Goal: Transaction & Acquisition: Purchase product/service

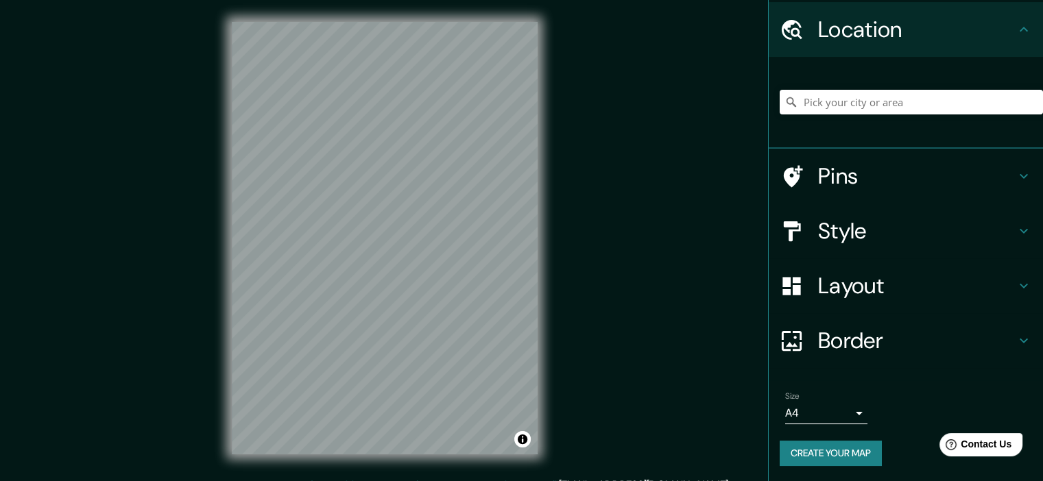
scroll to position [43, 0]
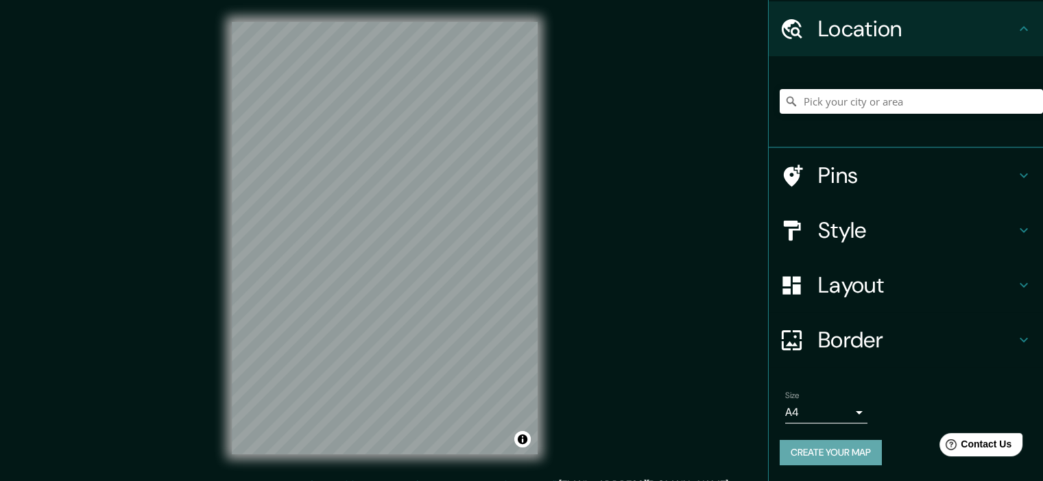
drag, startPoint x: 833, startPoint y: 445, endPoint x: 812, endPoint y: 437, distance: 21.9
click at [833, 445] on button "Create your map" at bounding box center [831, 452] width 102 height 25
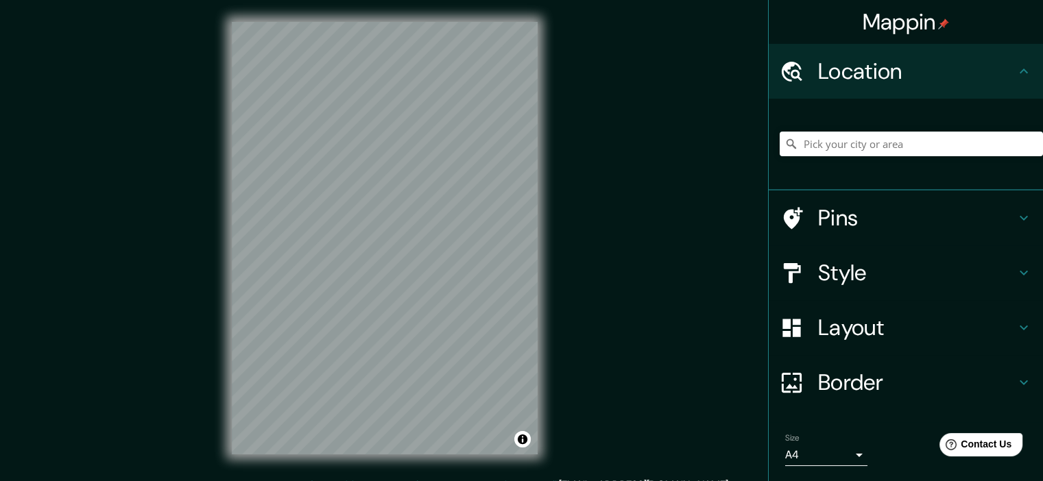
click at [856, 157] on div at bounding box center [911, 144] width 263 height 69
click at [843, 145] on input "Pick your city or area" at bounding box center [911, 144] width 263 height 25
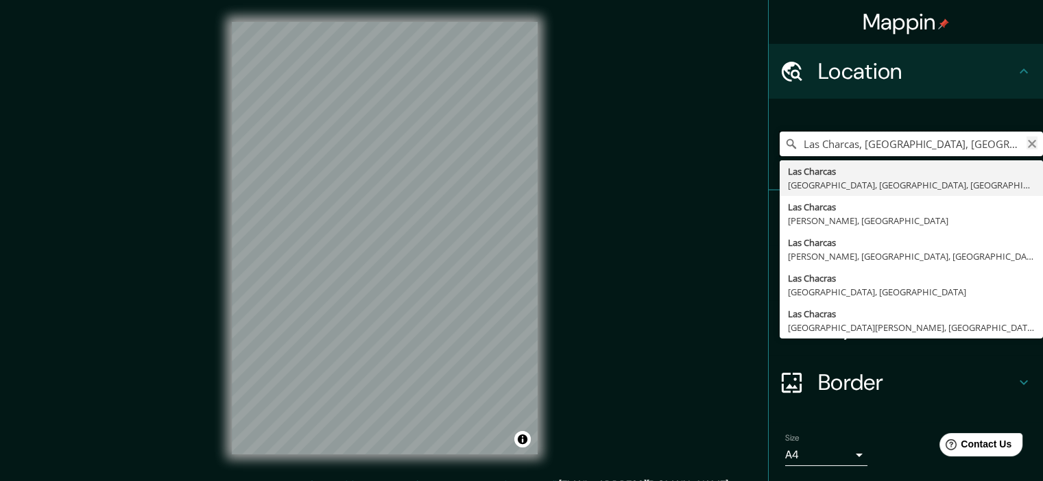
type input "Las Charcas, [GEOGRAPHIC_DATA], [GEOGRAPHIC_DATA]"
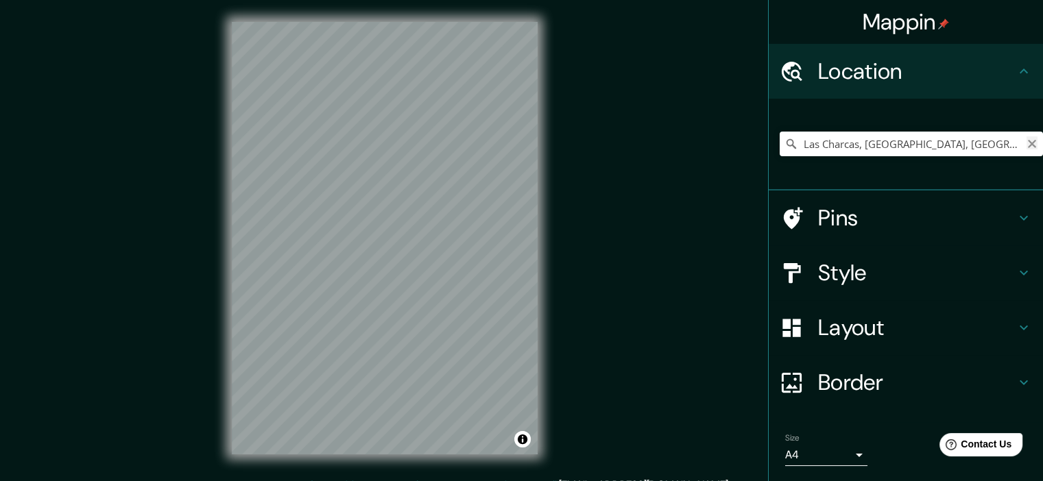
click at [1026, 136] on button "Clear" at bounding box center [1031, 142] width 11 height 13
click at [967, 141] on input "Pick your city or area" at bounding box center [911, 144] width 263 height 25
click at [878, 149] on input "Las Cumbres, [GEOGRAPHIC_DATA][PERSON_NAME], [GEOGRAPHIC_DATA], [GEOGRAPHIC_DAT…" at bounding box center [911, 144] width 263 height 25
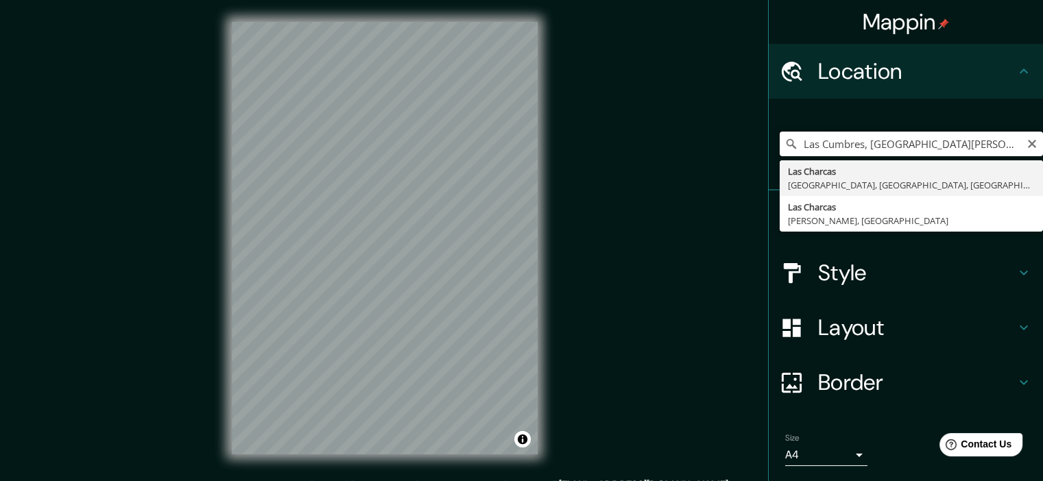
click at [878, 149] on input "Las Cumbres, [GEOGRAPHIC_DATA][PERSON_NAME], [GEOGRAPHIC_DATA], [GEOGRAPHIC_DAT…" at bounding box center [911, 144] width 263 height 25
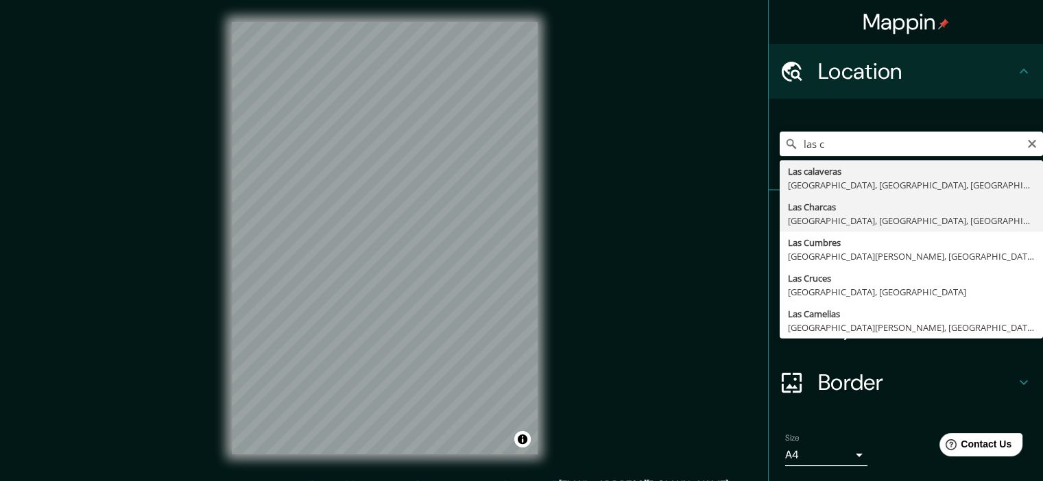
type input "Las Charcas, [GEOGRAPHIC_DATA], [GEOGRAPHIC_DATA], [GEOGRAPHIC_DATA]"
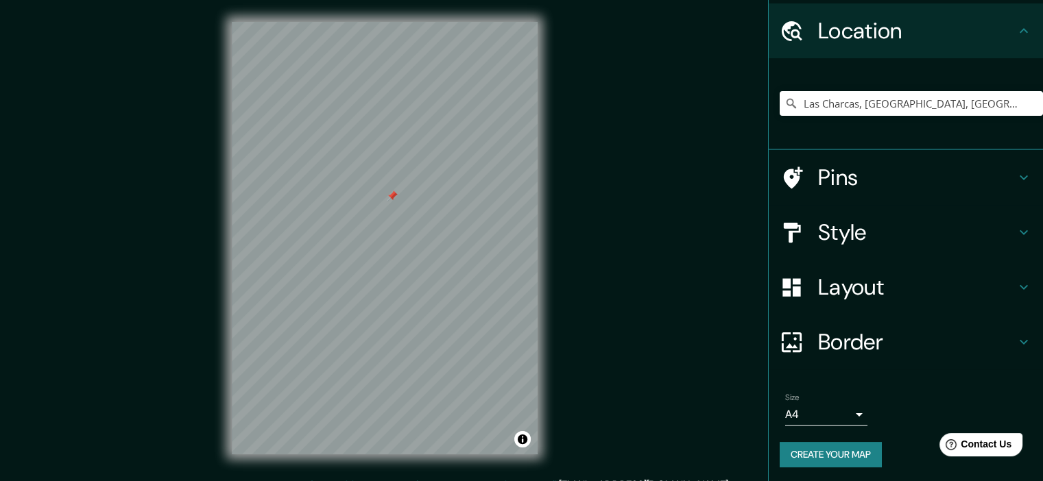
scroll to position [43, 0]
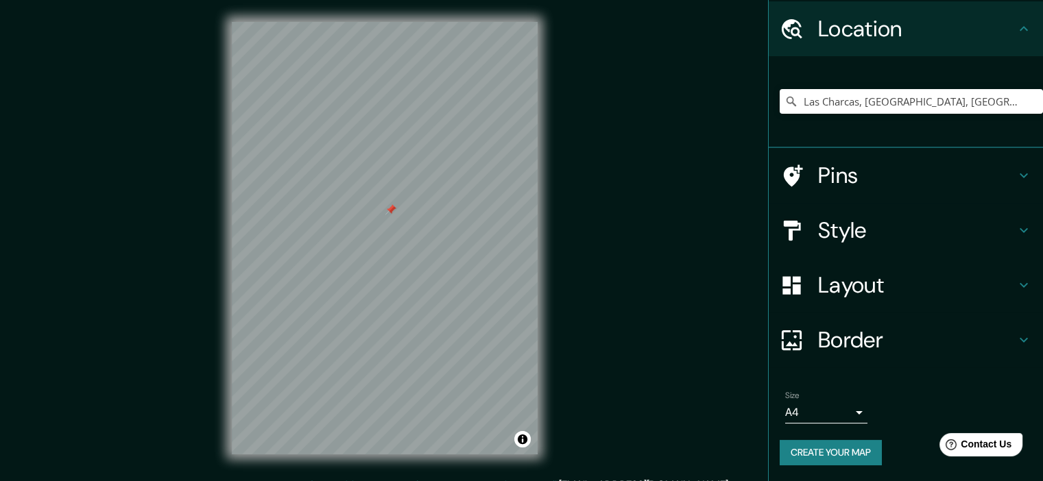
click at [851, 448] on button "Create your map" at bounding box center [831, 452] width 102 height 25
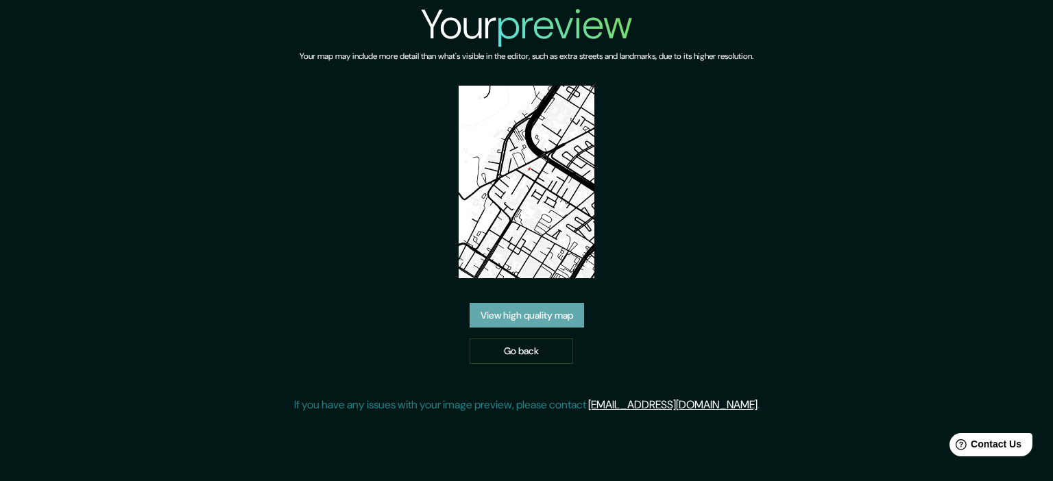
click at [553, 316] on link "View high quality map" at bounding box center [527, 315] width 114 height 25
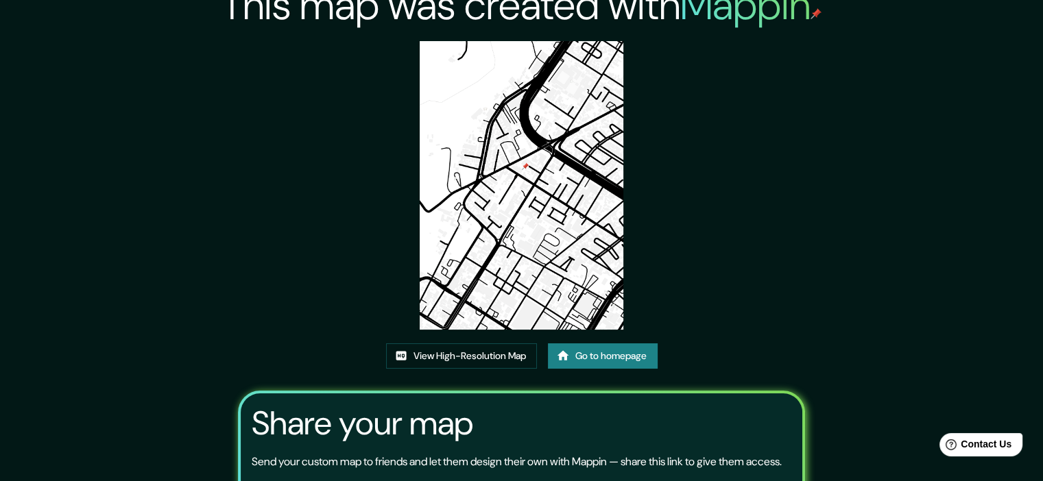
scroll to position [13, 0]
